Goal: Find specific page/section: Find specific page/section

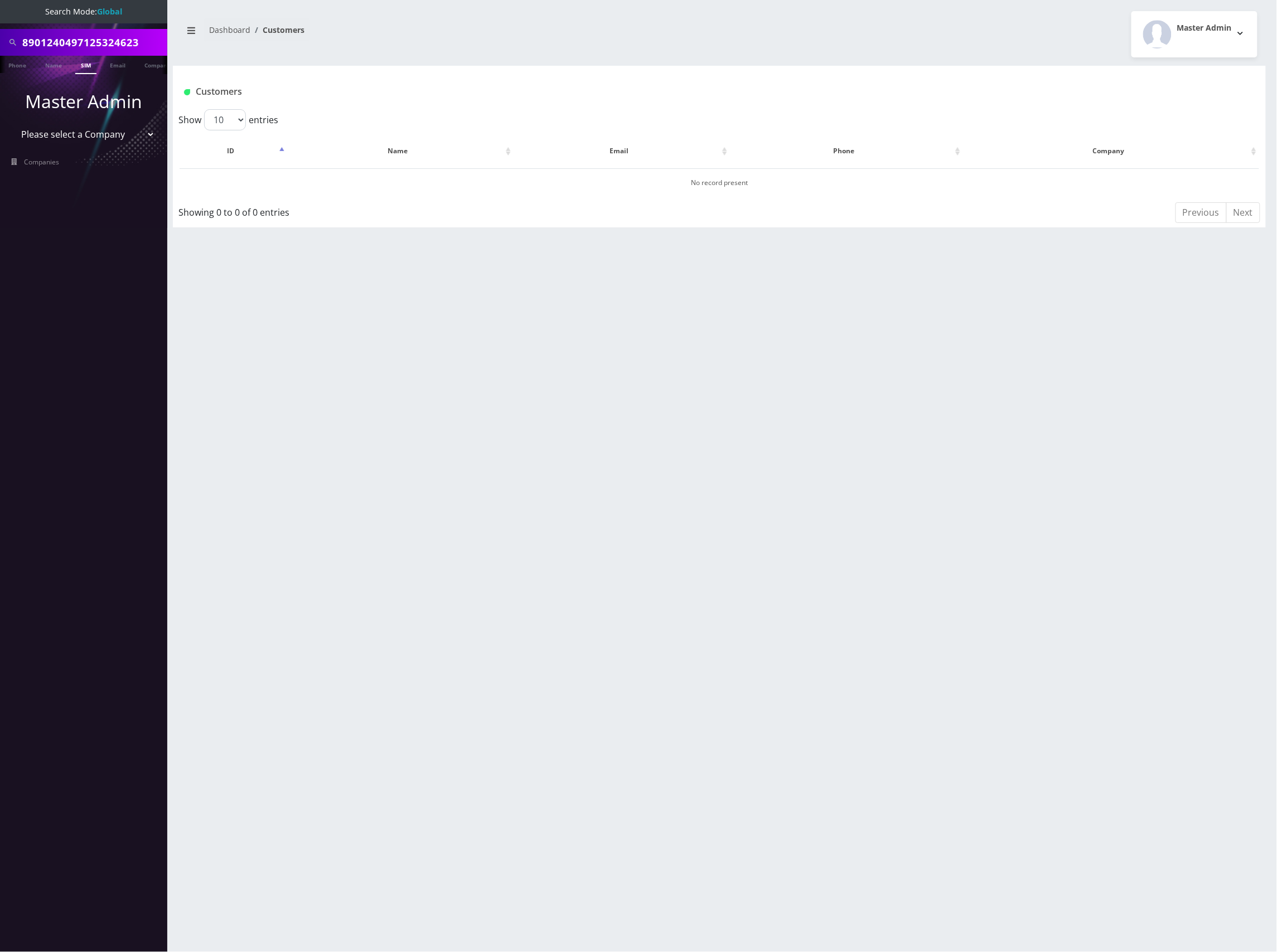
click at [87, 137] on select "Please select a Company Teltik Production My Link Mobile VennMobile Unlimited A…" at bounding box center [83, 134] width 142 height 21
select select "13"
click at [12, 124] on select "Please select a Company Teltik Production My Link Mobile VennMobile Unlimited A…" at bounding box center [83, 134] width 142 height 21
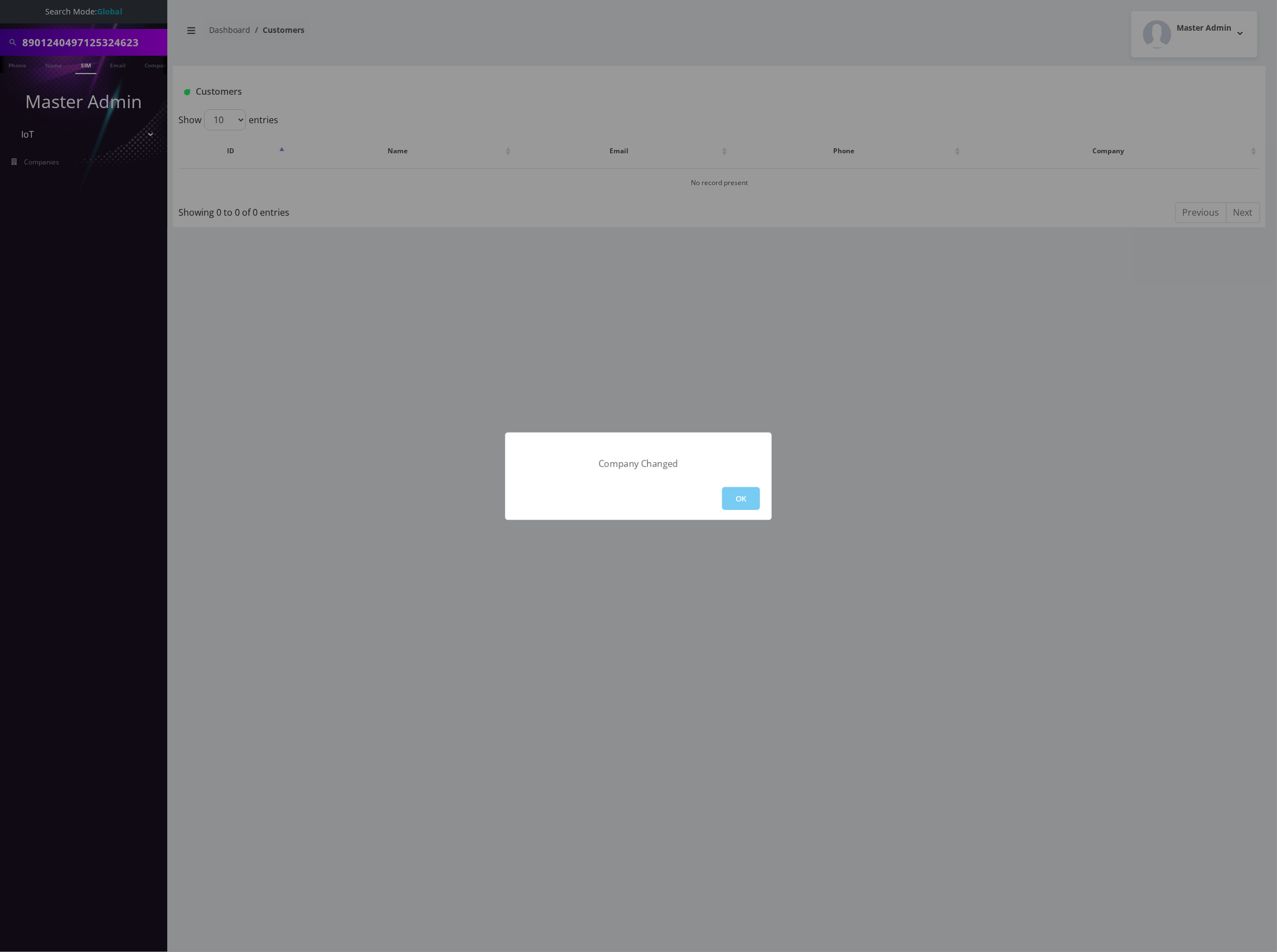
click at [736, 498] on button "OK" at bounding box center [741, 498] width 38 height 23
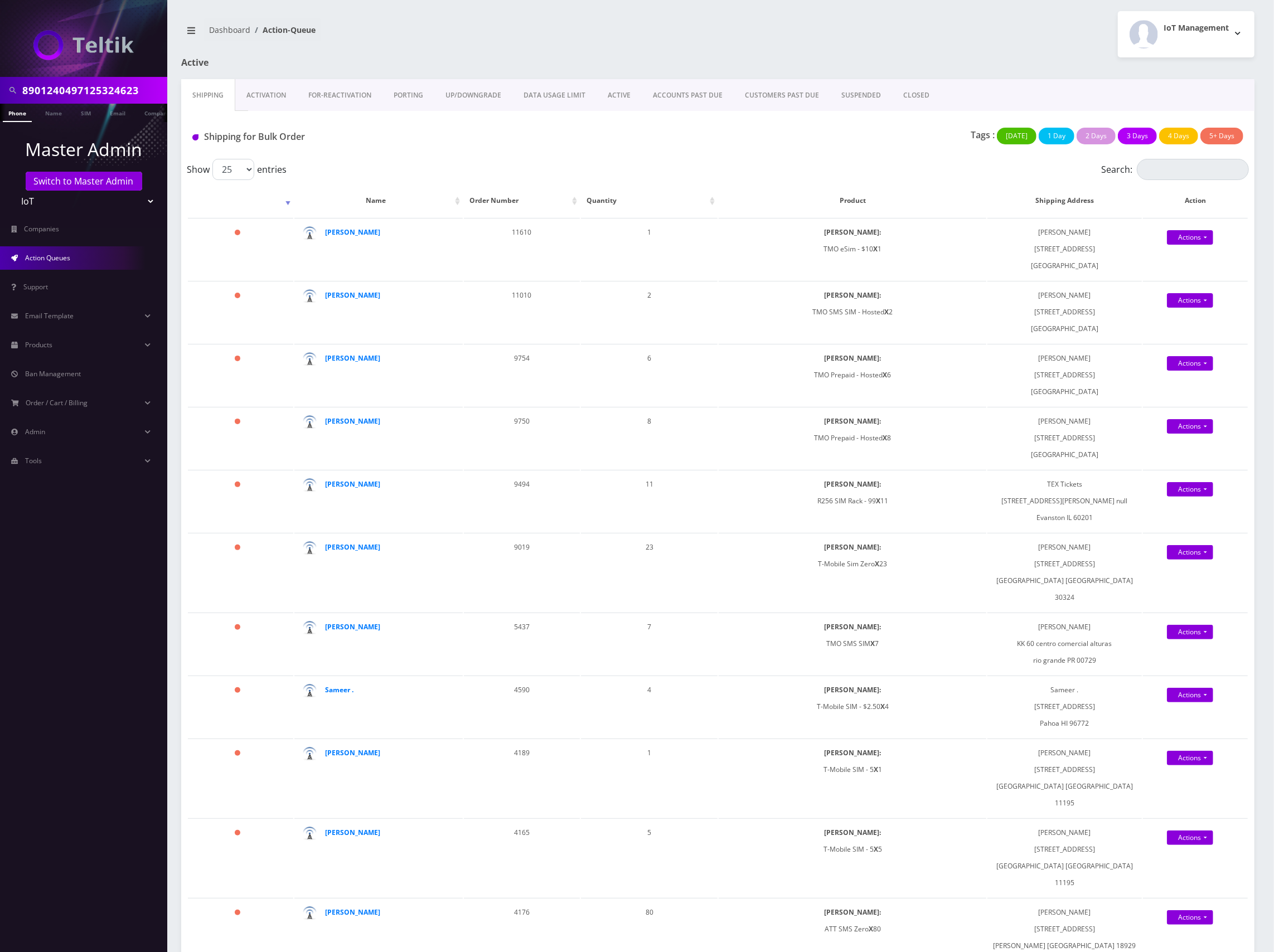
click at [268, 96] on link "Activation" at bounding box center [266, 96] width 62 height 32
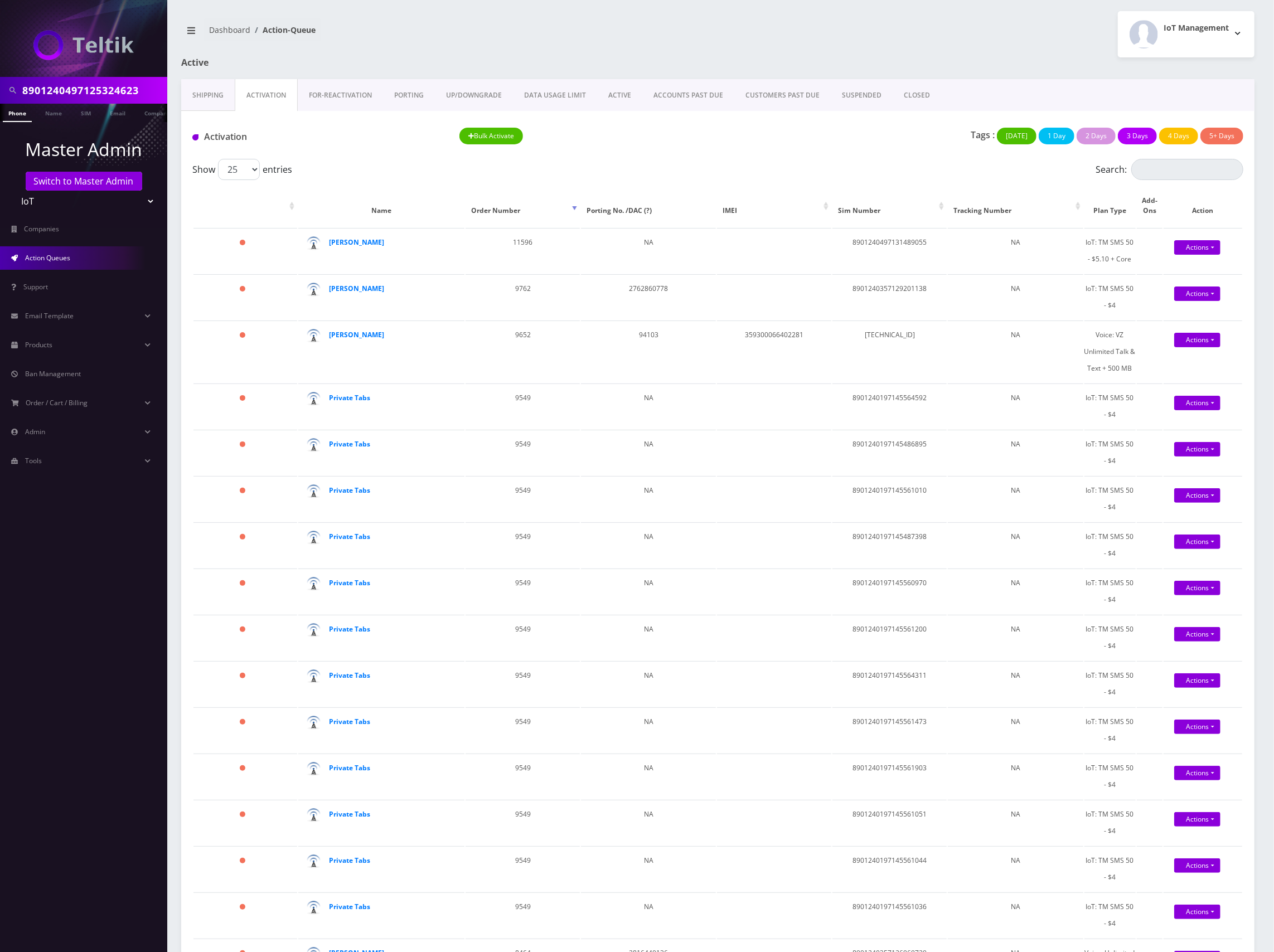
click at [197, 101] on link "Shipping" at bounding box center [207, 96] width 54 height 32
